Goal: Task Accomplishment & Management: Use online tool/utility

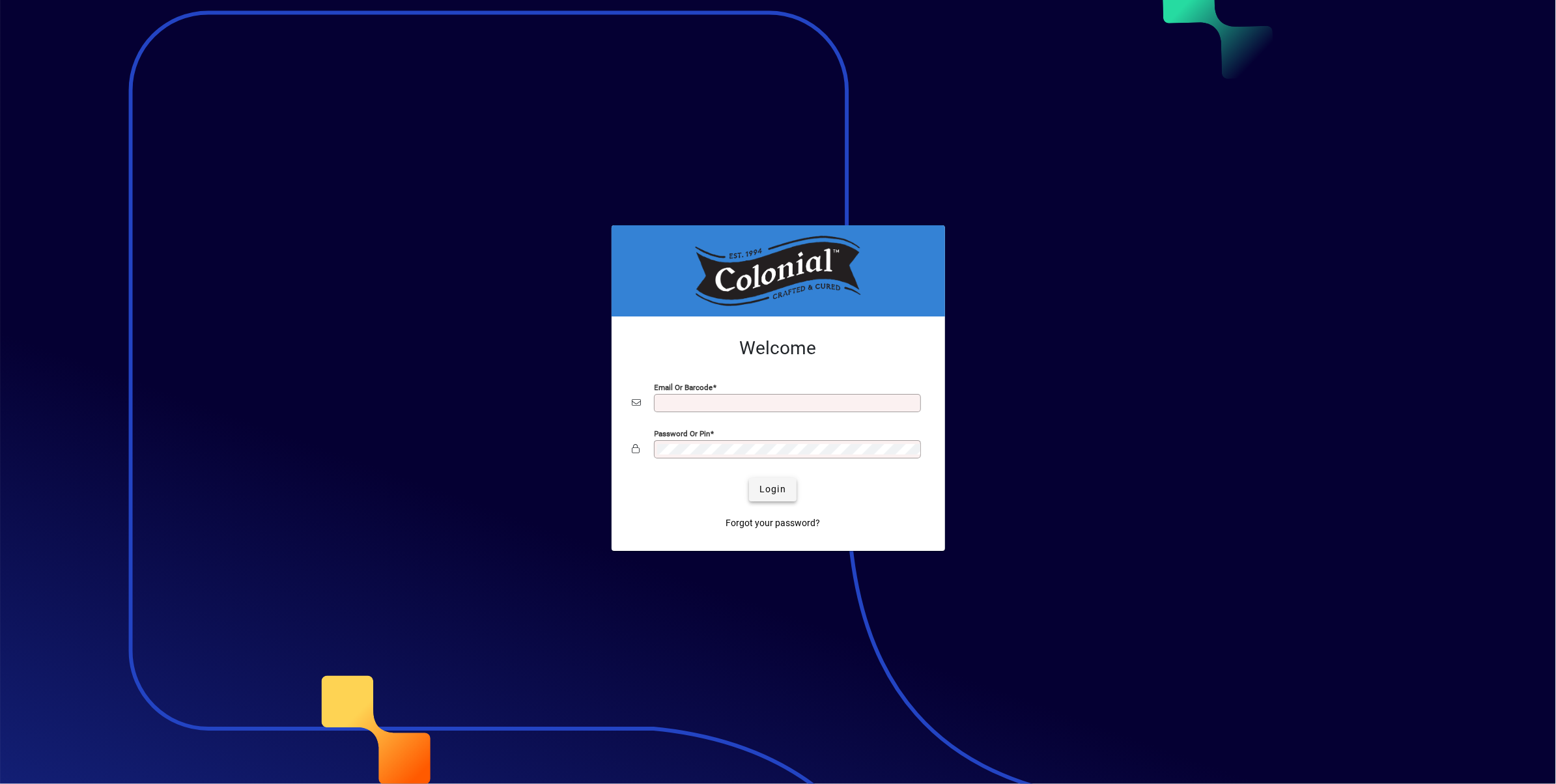
type input "**********"
click at [772, 487] on span "Login" at bounding box center [773, 489] width 27 height 14
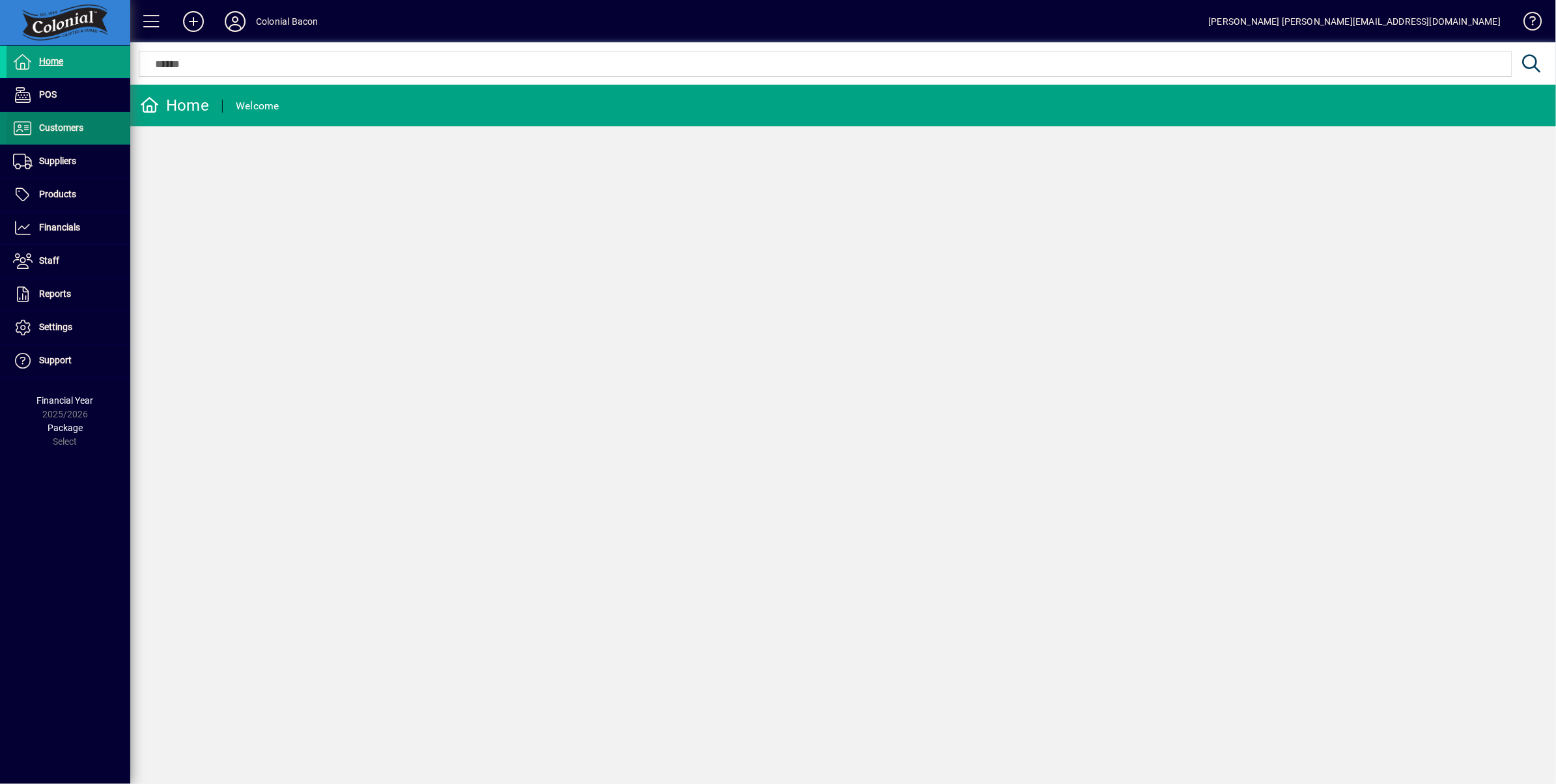
drag, startPoint x: 47, startPoint y: 124, endPoint x: 91, endPoint y: 124, distance: 44.0
click at [47, 124] on span "Customers" at bounding box center [61, 128] width 44 height 11
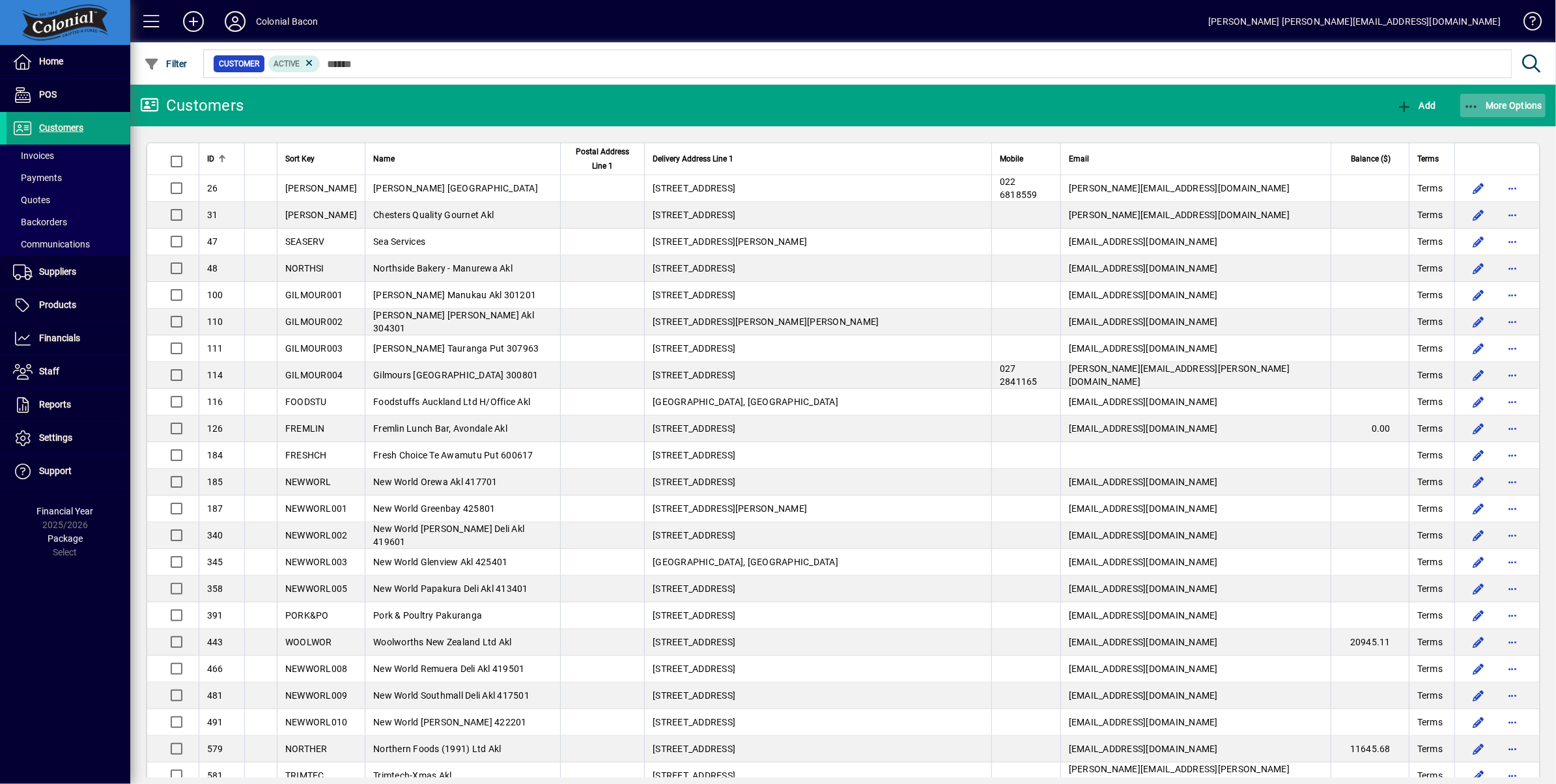
click at [1527, 102] on span "More Options" at bounding box center [1503, 106] width 80 height 11
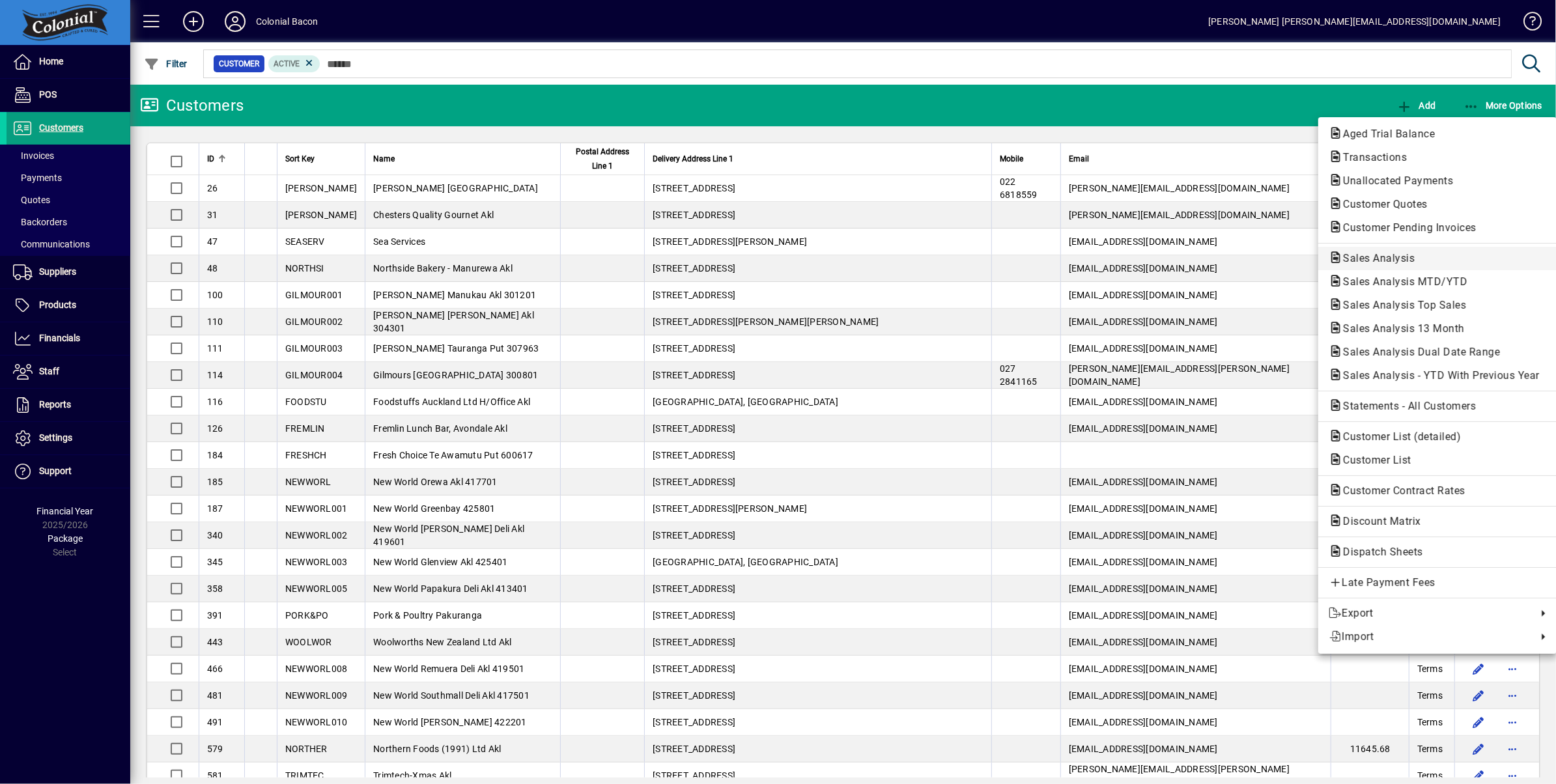
click at [1385, 260] on span "Sales Analysis" at bounding box center [1374, 258] width 92 height 12
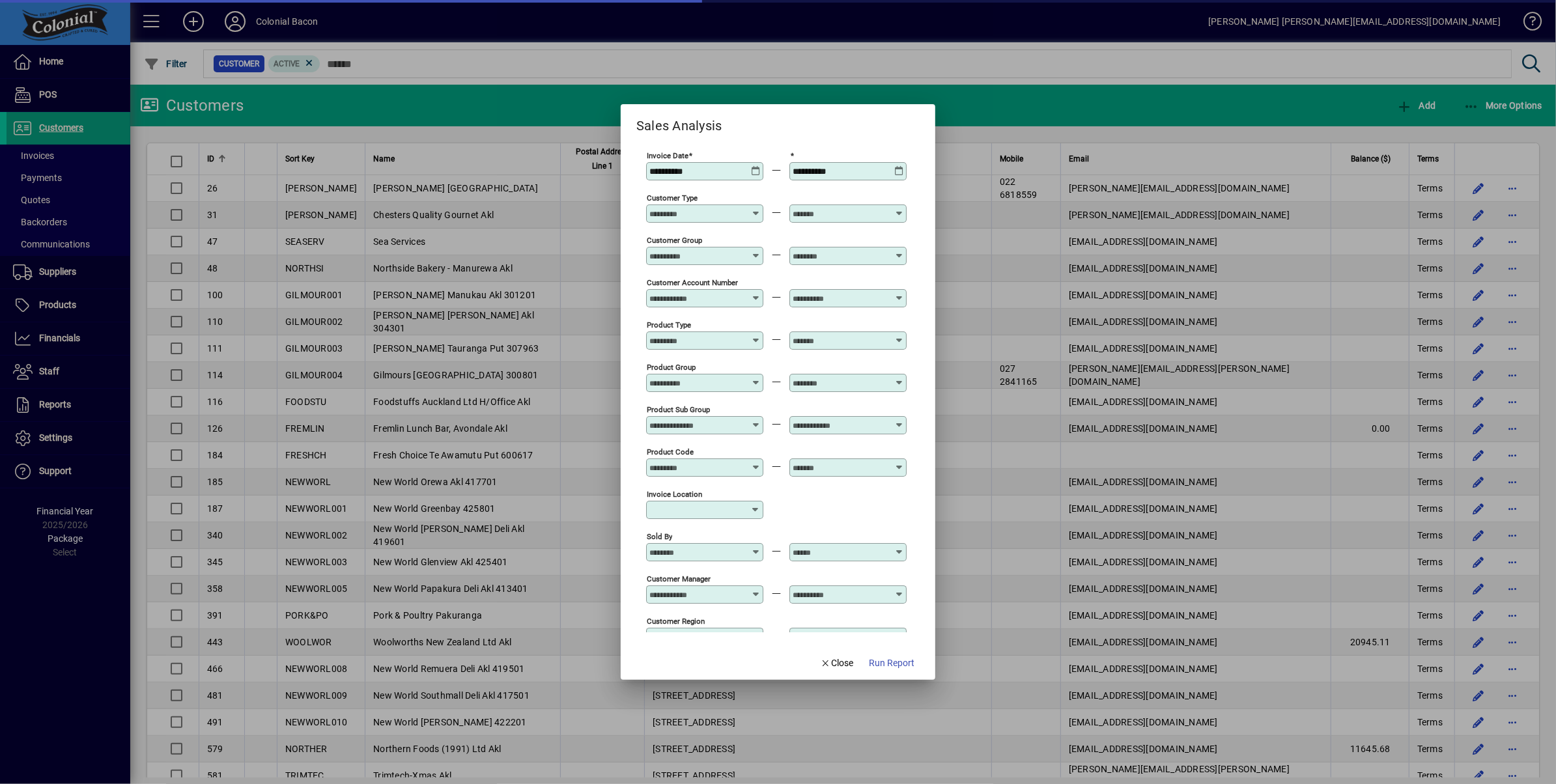
type input "**********"
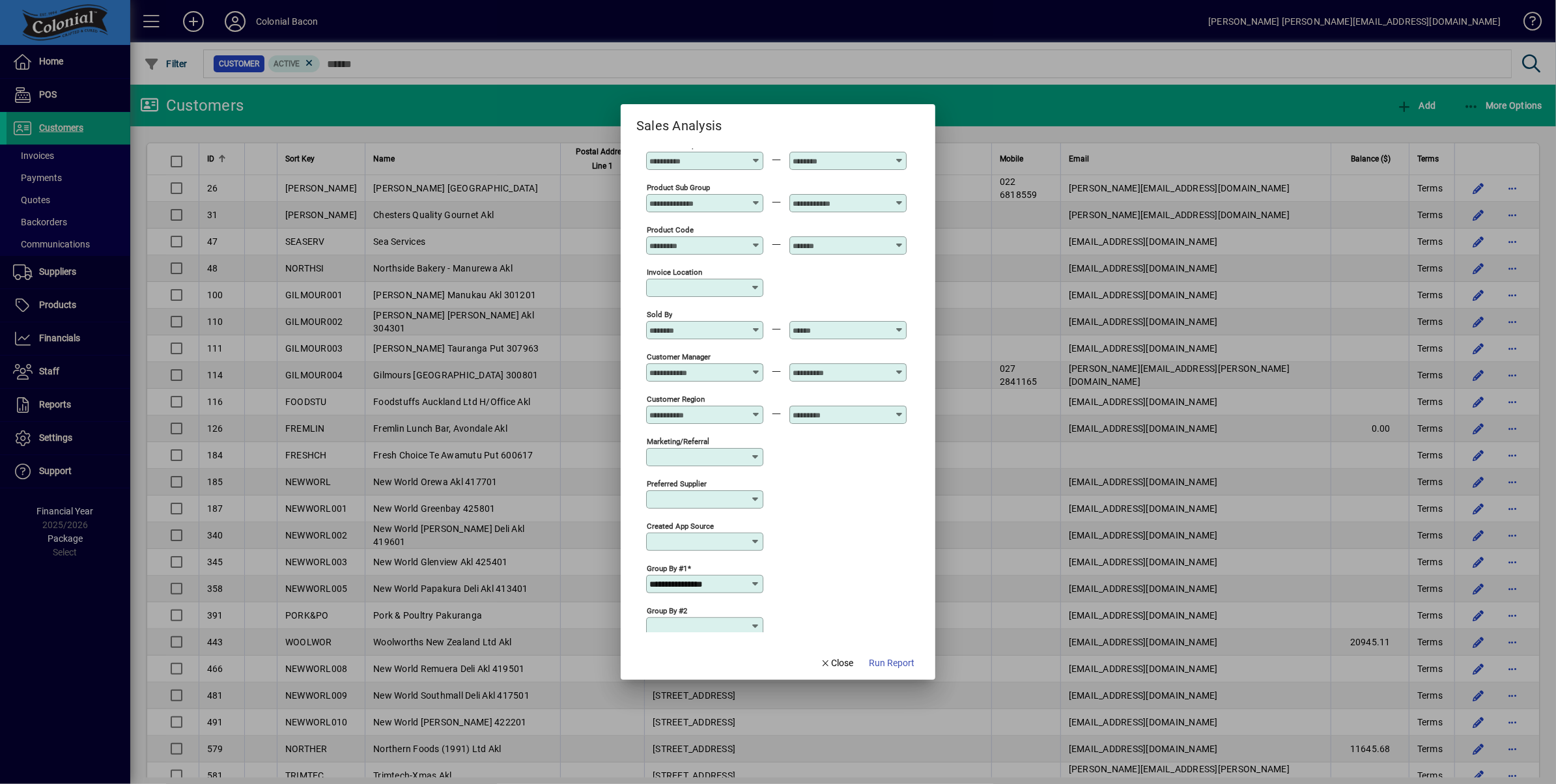
scroll to position [300, 0]
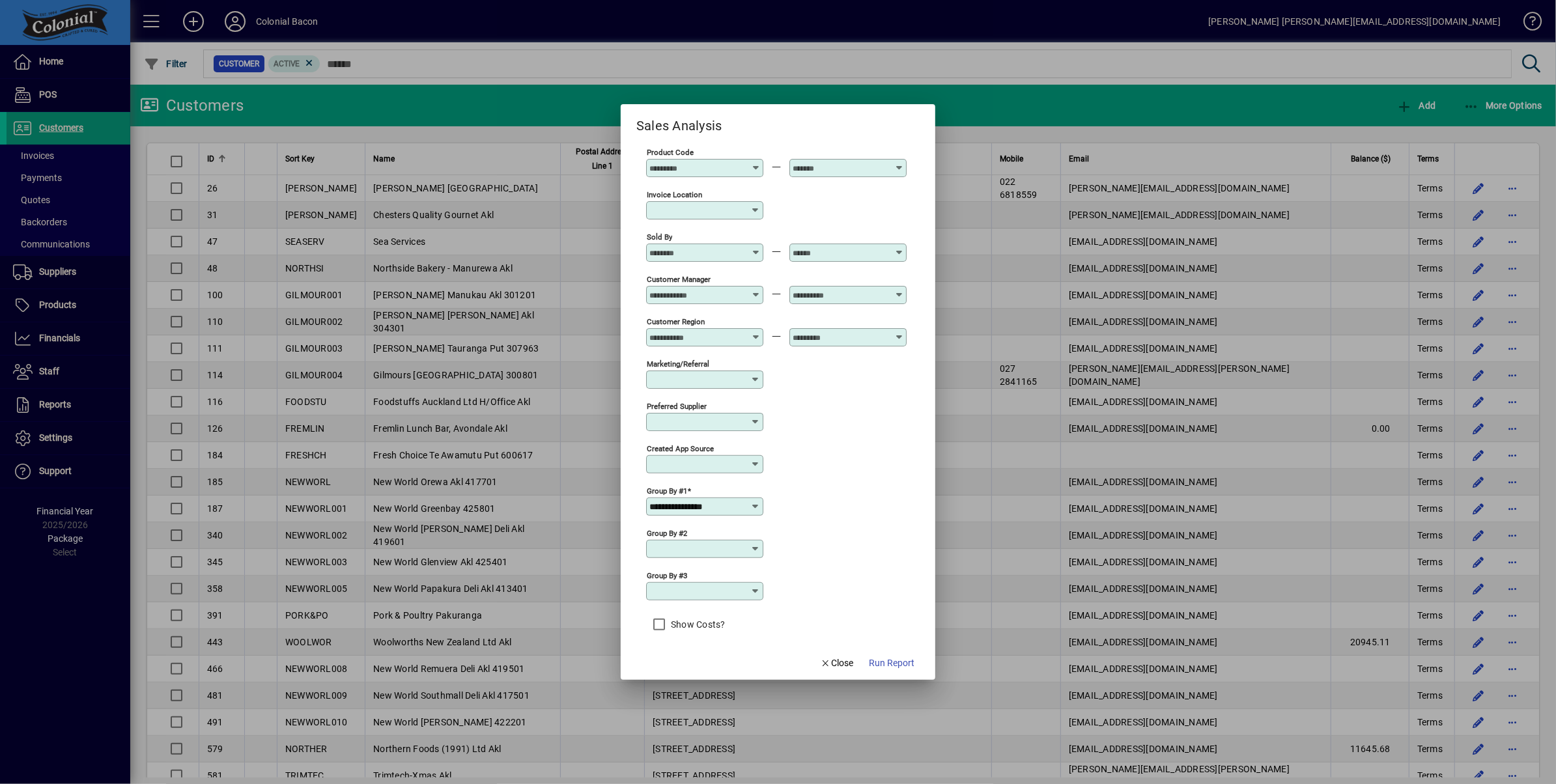
click at [754, 544] on icon at bounding box center [756, 549] width 11 height 11
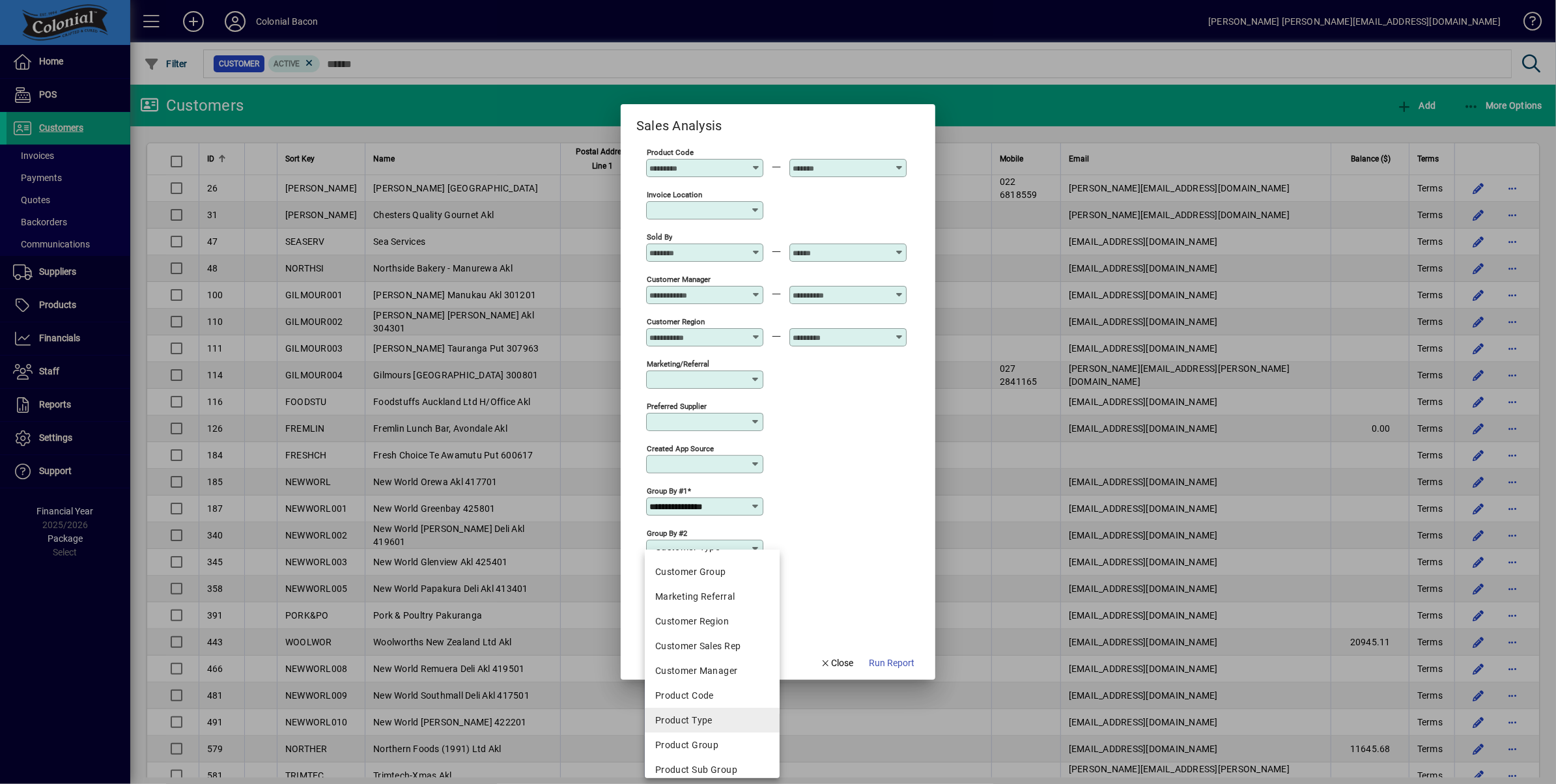
scroll to position [172, 0]
click at [714, 694] on div "Product Code" at bounding box center [712, 693] width 114 height 14
type input "**********"
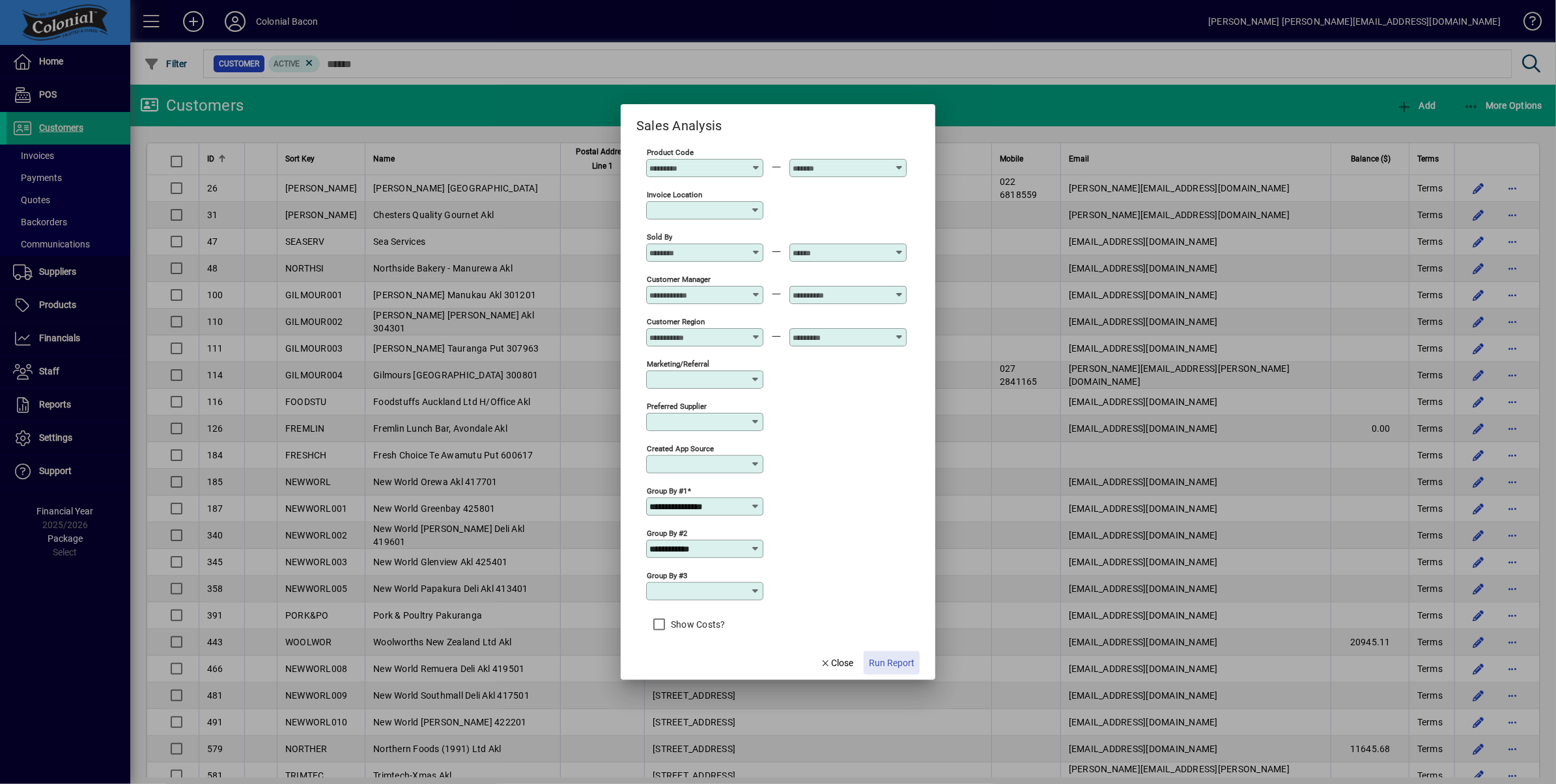
click at [896, 665] on span "Run Report" at bounding box center [891, 663] width 46 height 14
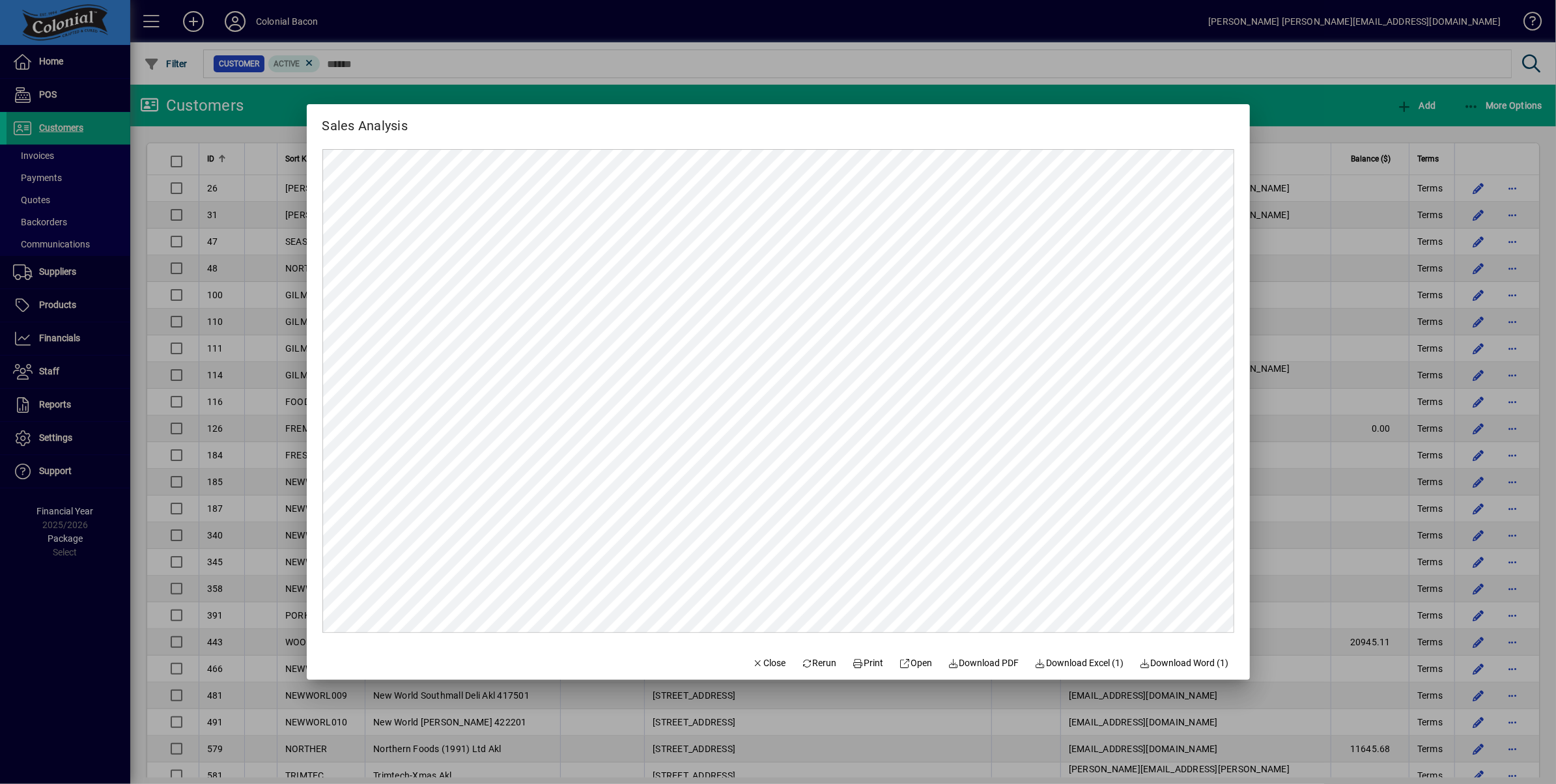
scroll to position [0, 0]
click at [1098, 661] on span "Download Excel (1)" at bounding box center [1080, 663] width 89 height 14
click at [757, 662] on span "Close" at bounding box center [769, 663] width 34 height 14
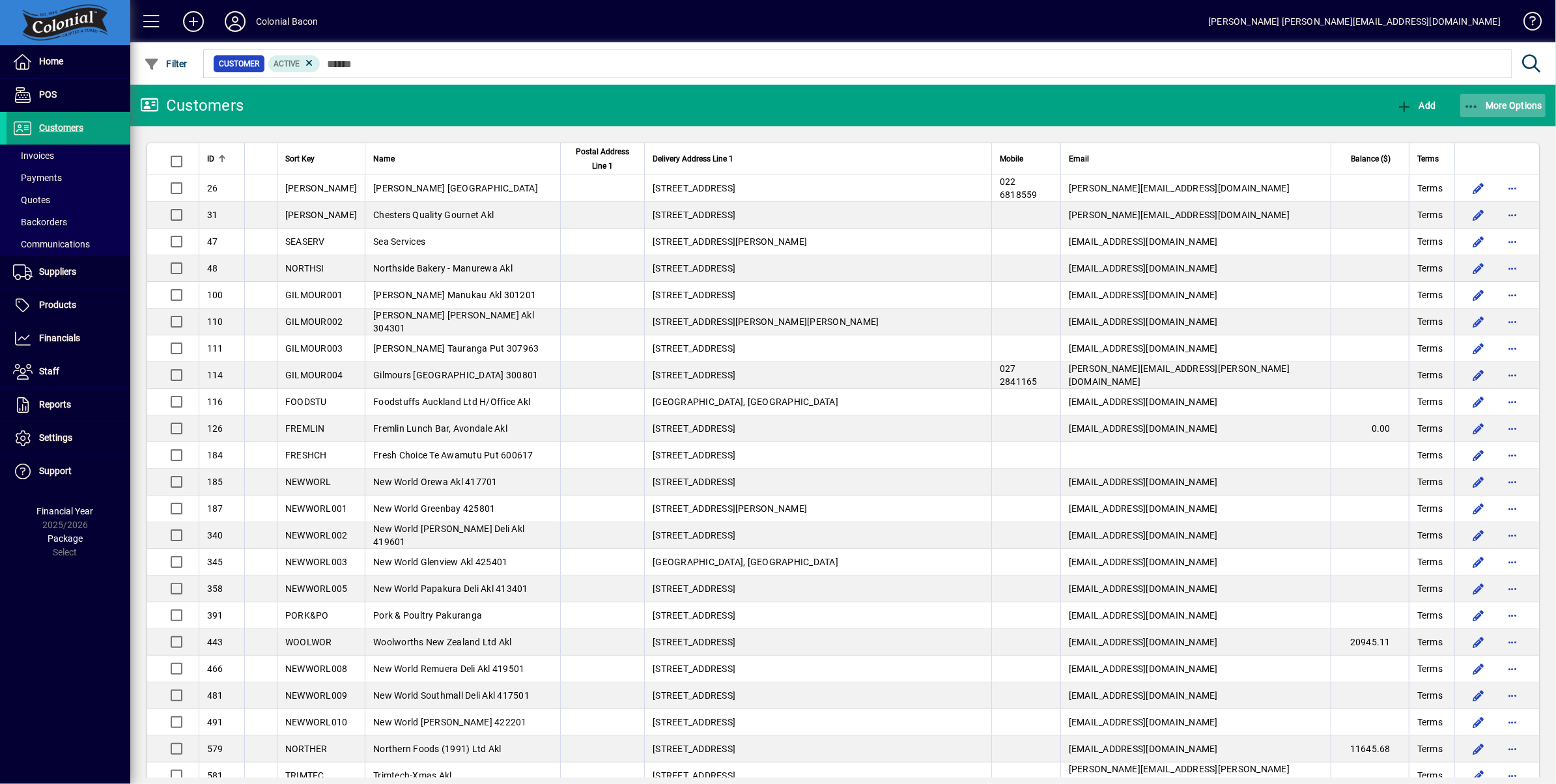
click at [1516, 103] on span "More Options" at bounding box center [1503, 106] width 80 height 11
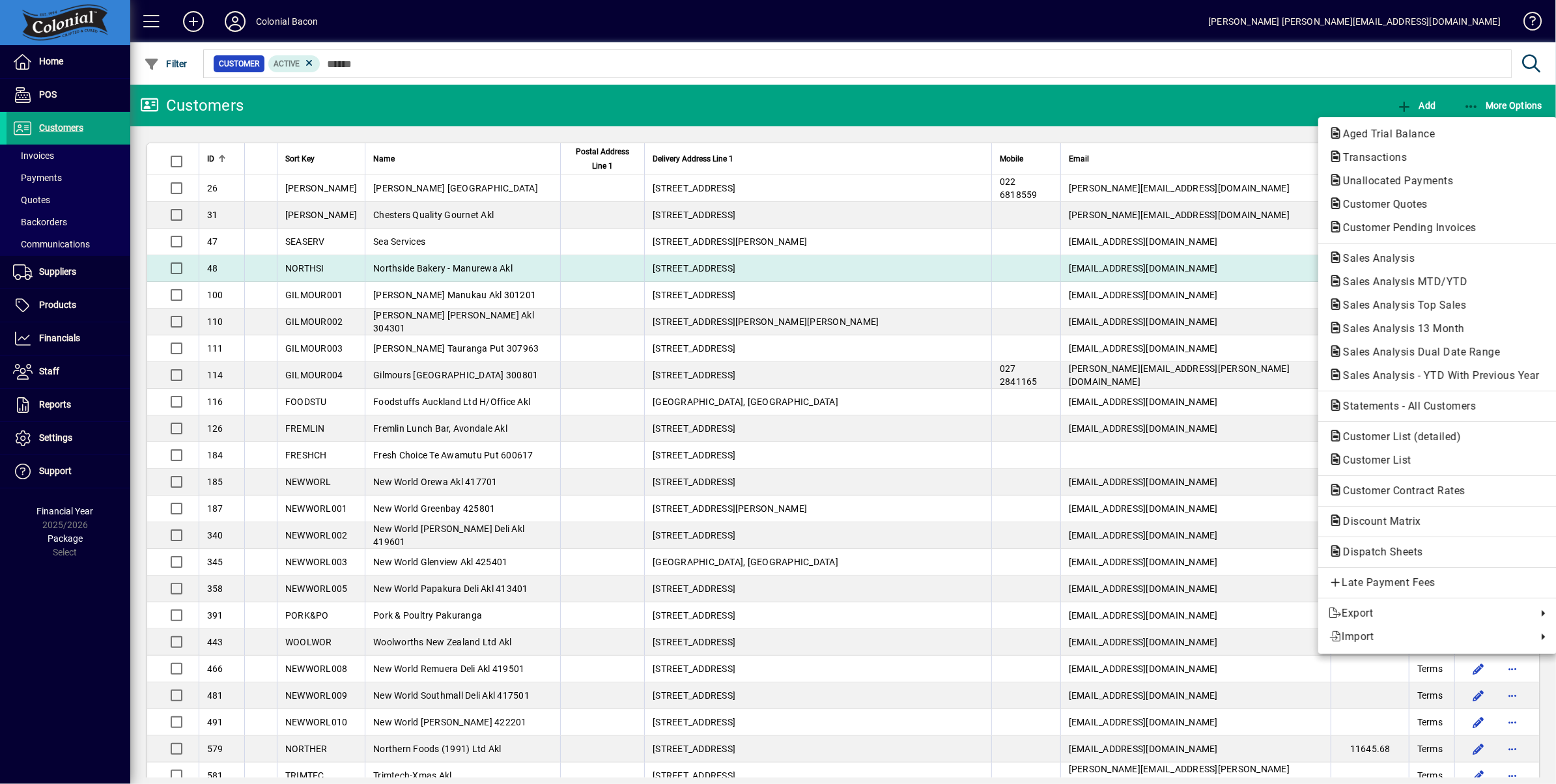
click at [1405, 257] on span "Sales Analysis" at bounding box center [1374, 258] width 92 height 12
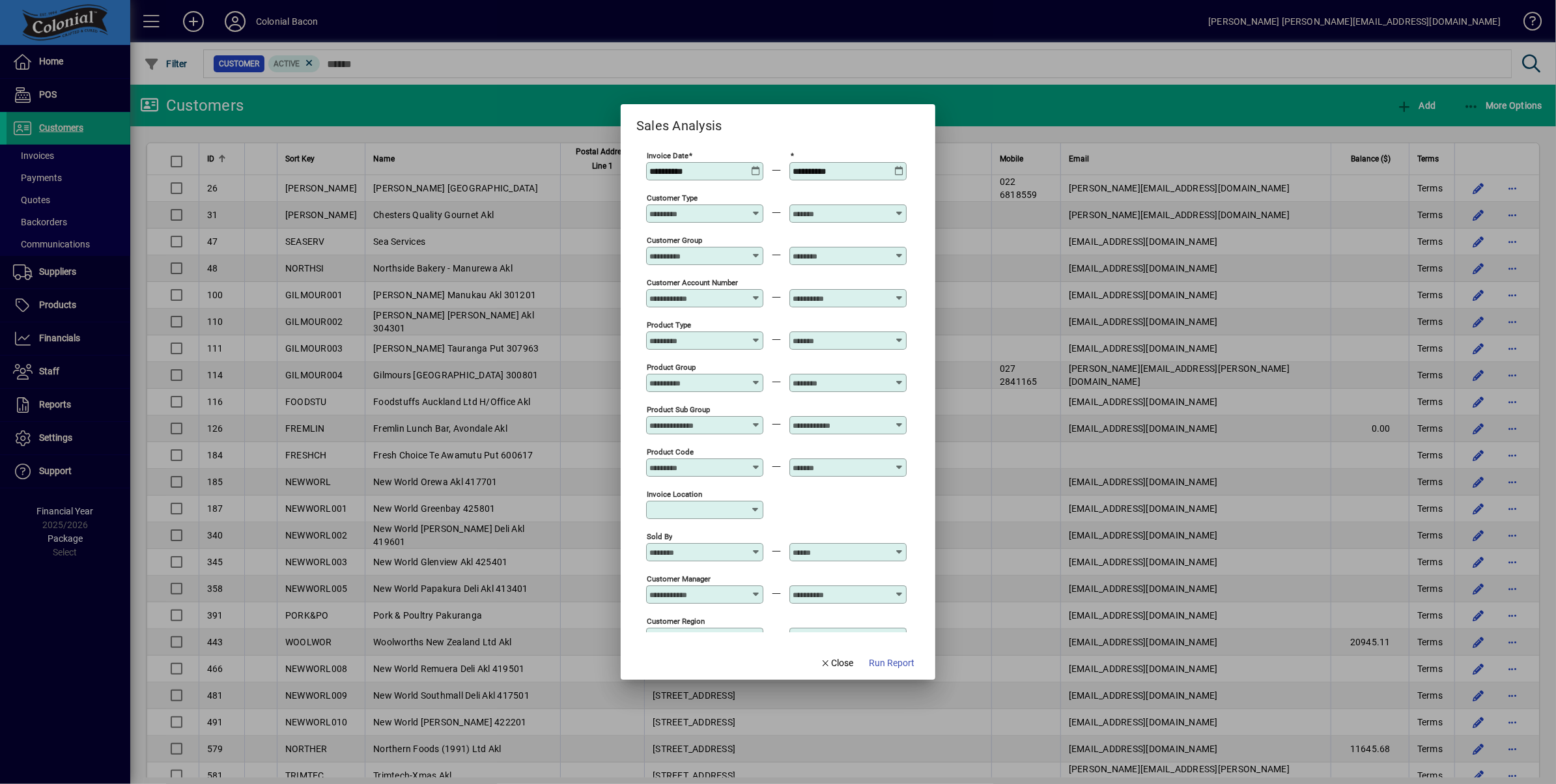
type input "**********"
click at [893, 659] on span "Run Report" at bounding box center [891, 663] width 46 height 14
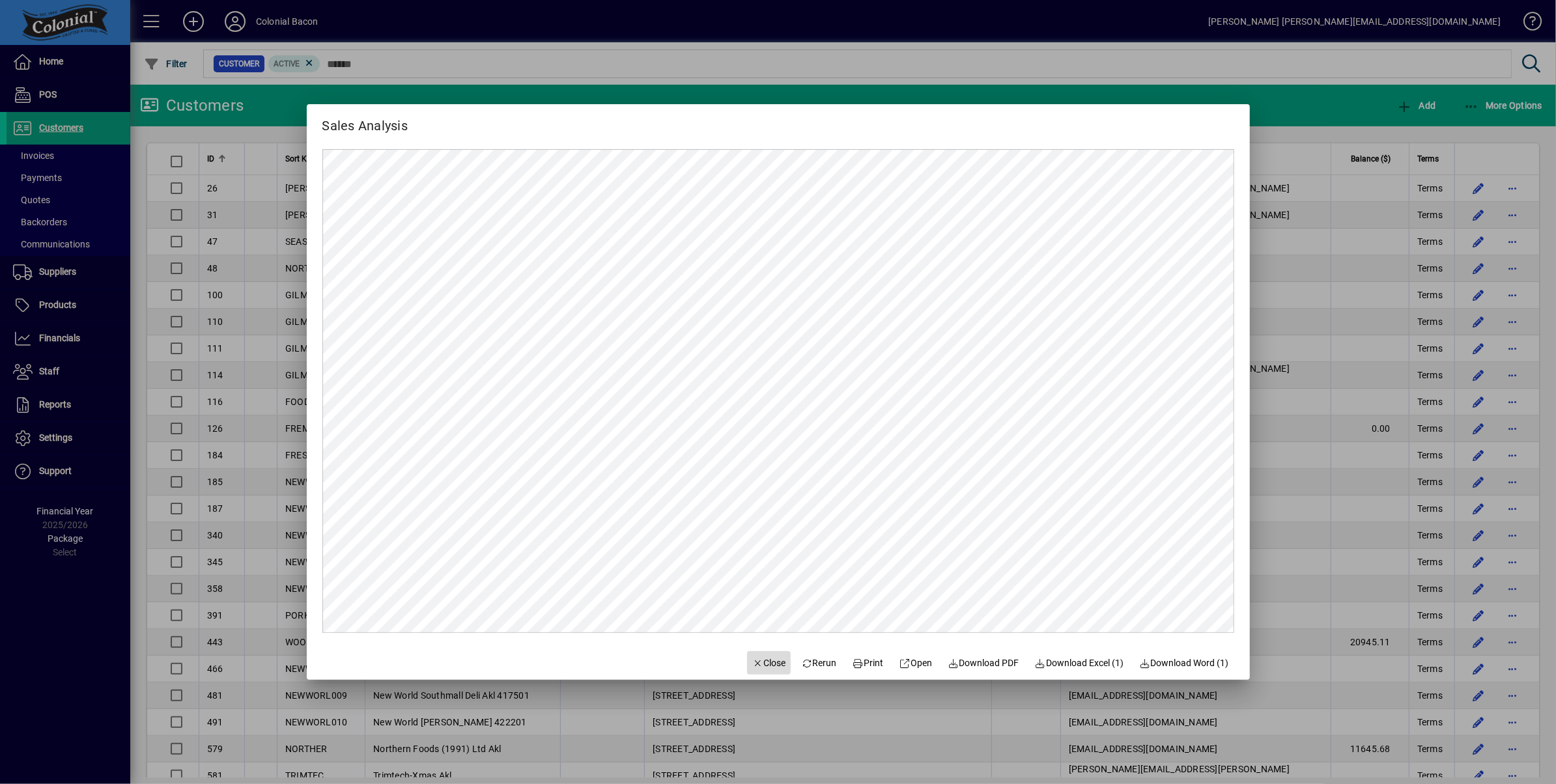
click at [764, 665] on span "Close" at bounding box center [769, 663] width 34 height 14
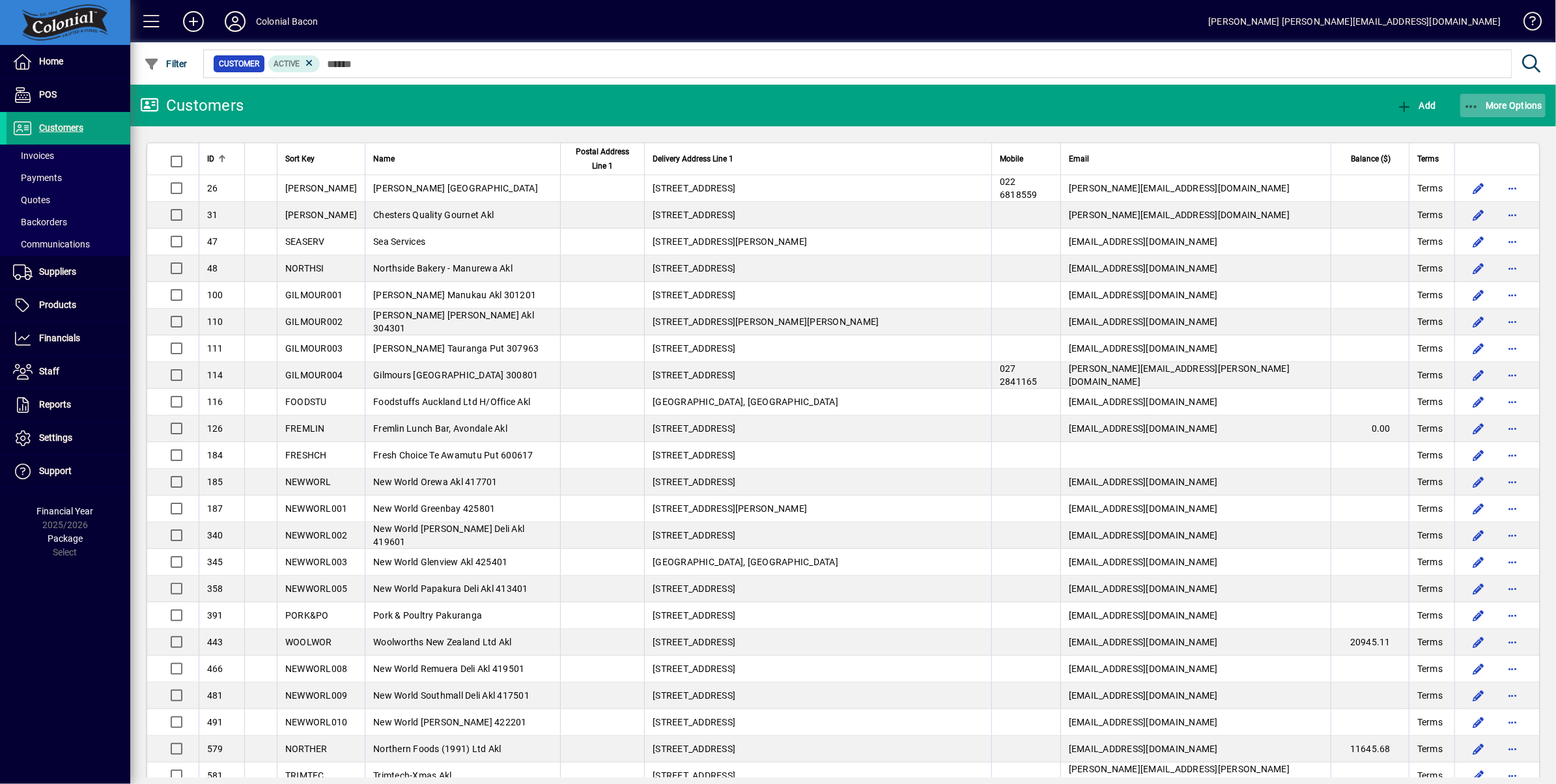
click at [1512, 97] on span "button" at bounding box center [1503, 106] width 86 height 32
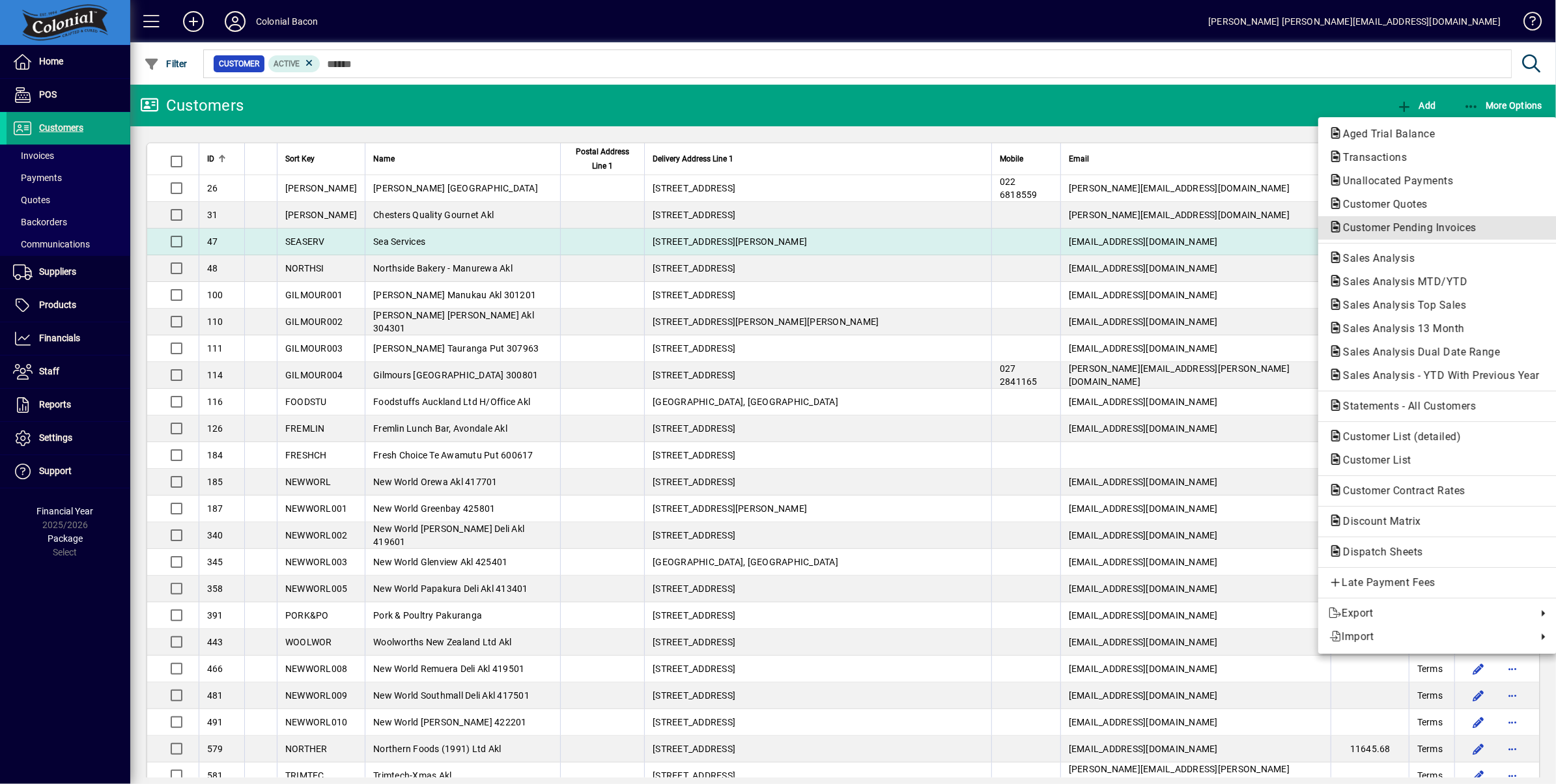
click at [1397, 231] on span "Customer Pending Invoices" at bounding box center [1405, 228] width 154 height 12
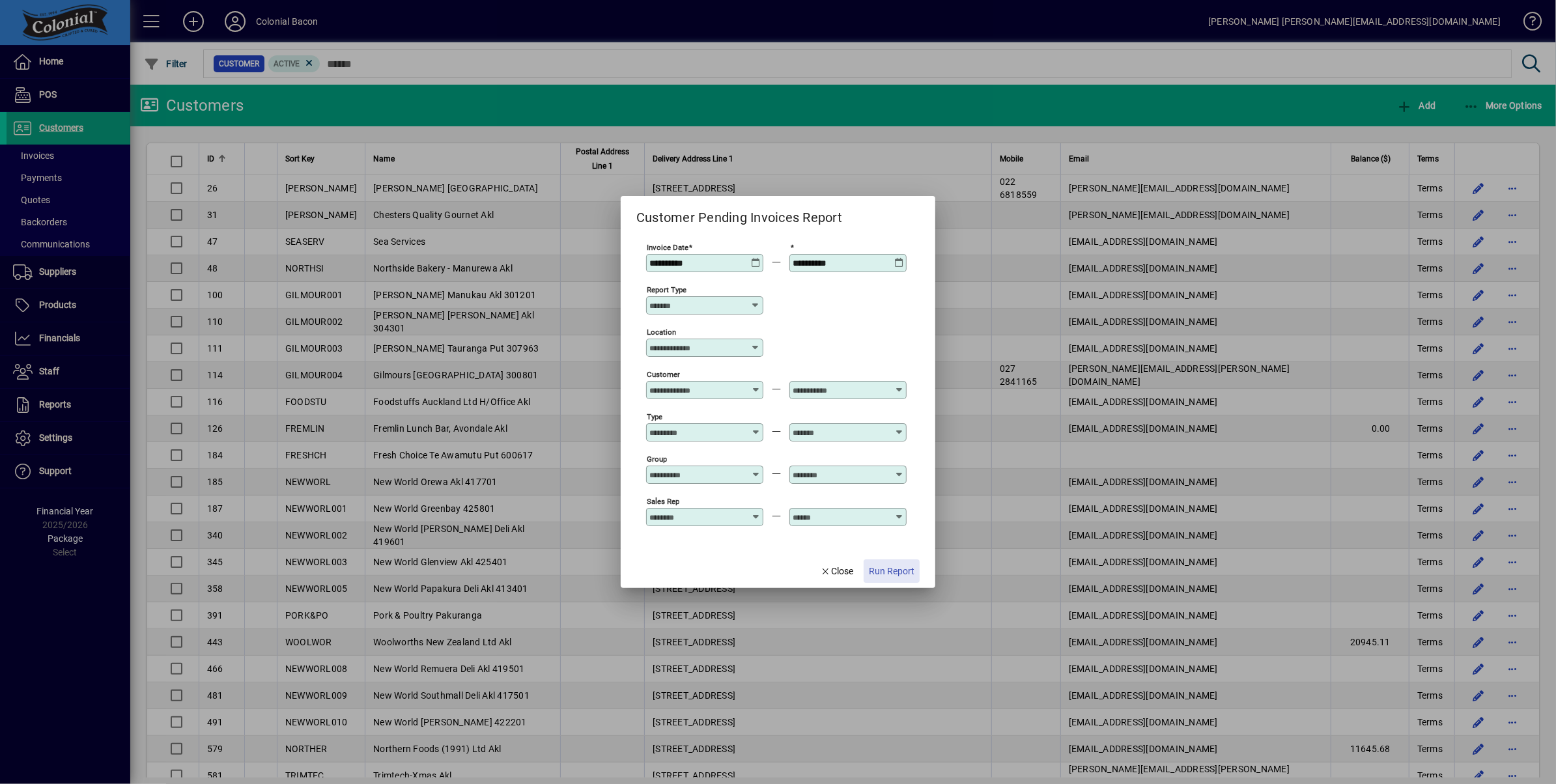
click at [899, 571] on span "Run Report" at bounding box center [891, 571] width 46 height 14
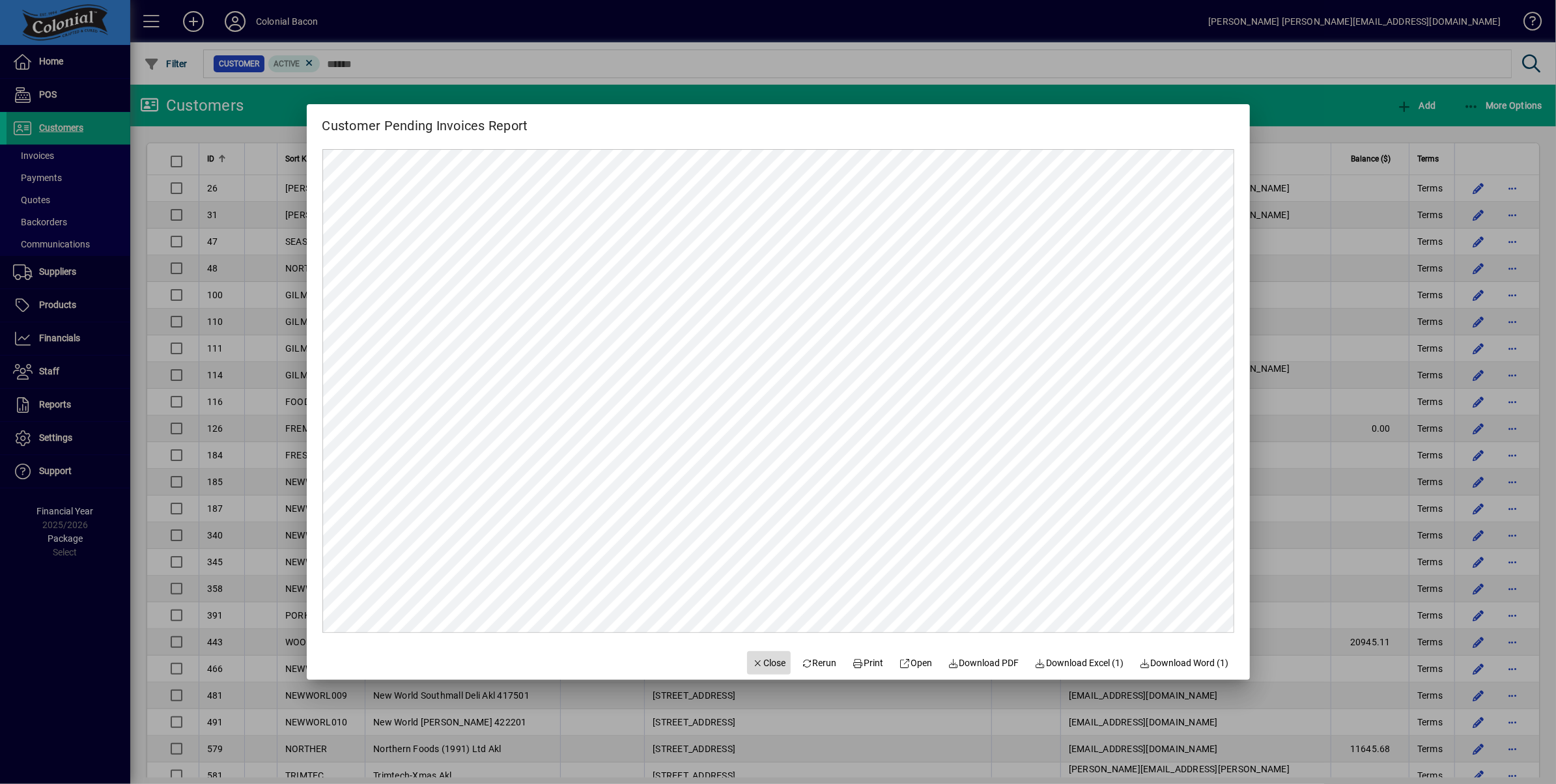
click at [752, 665] on icon "button" at bounding box center [758, 663] width 12 height 9
